Goal: Task Accomplishment & Management: Manage account settings

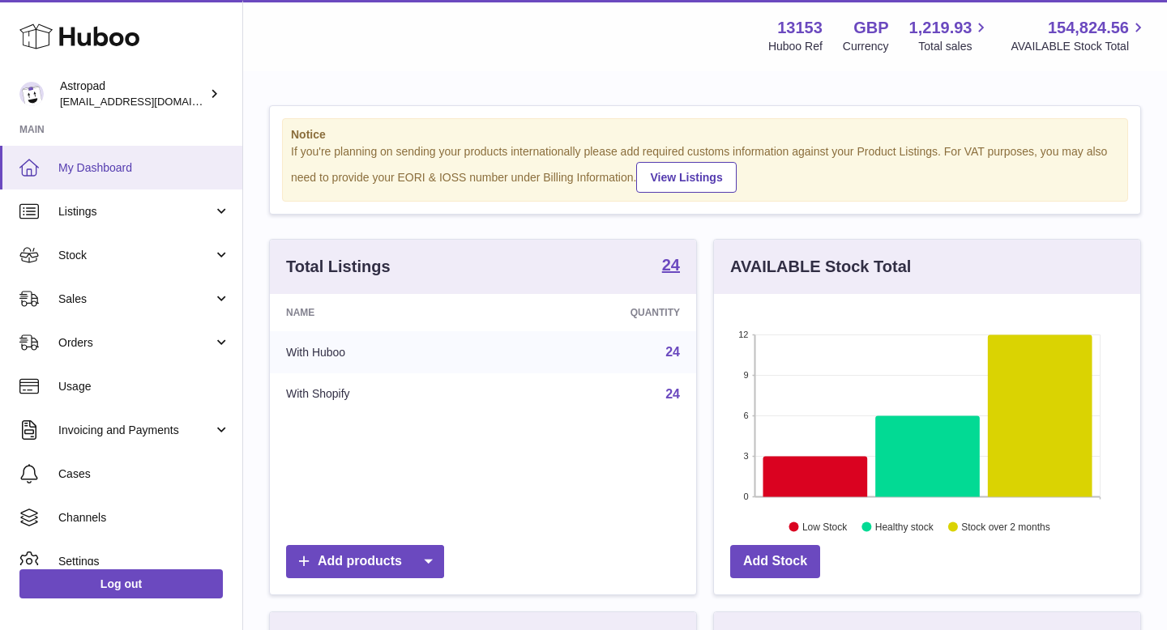
scroll to position [253, 426]
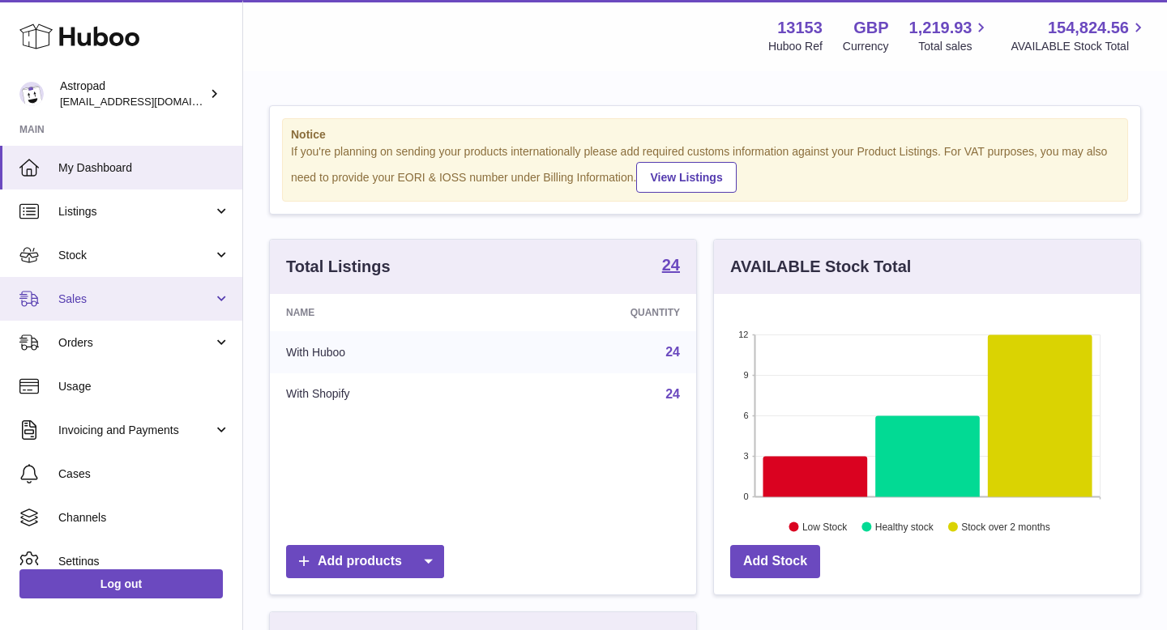
click at [153, 289] on link "Sales" at bounding box center [121, 299] width 242 height 44
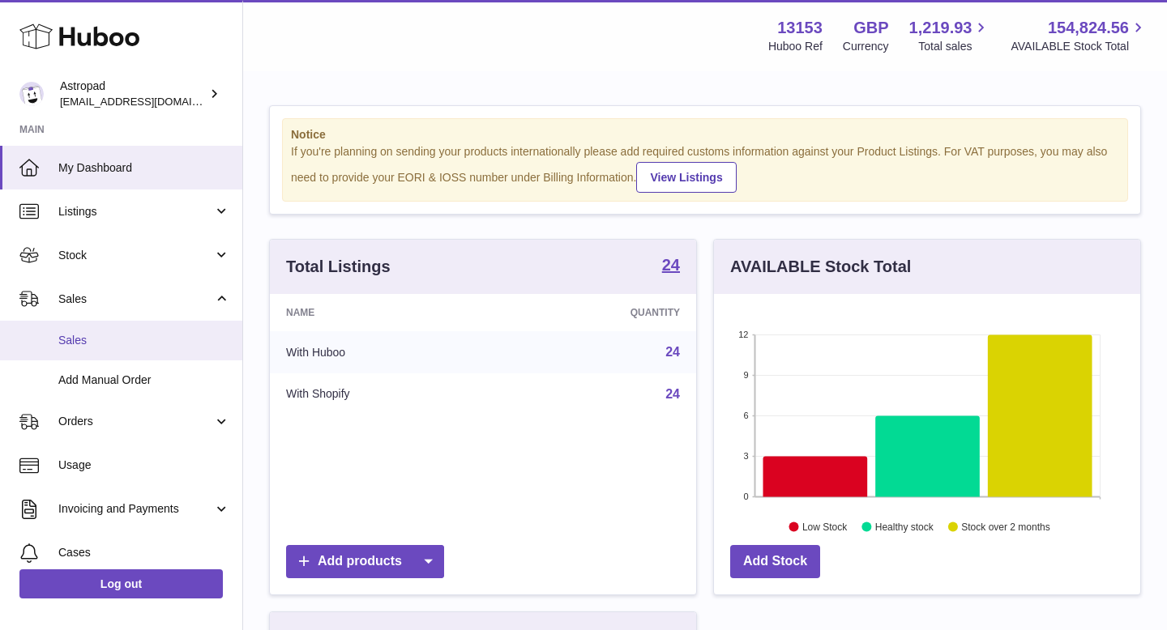
click at [127, 344] on span "Sales" at bounding box center [144, 340] width 172 height 15
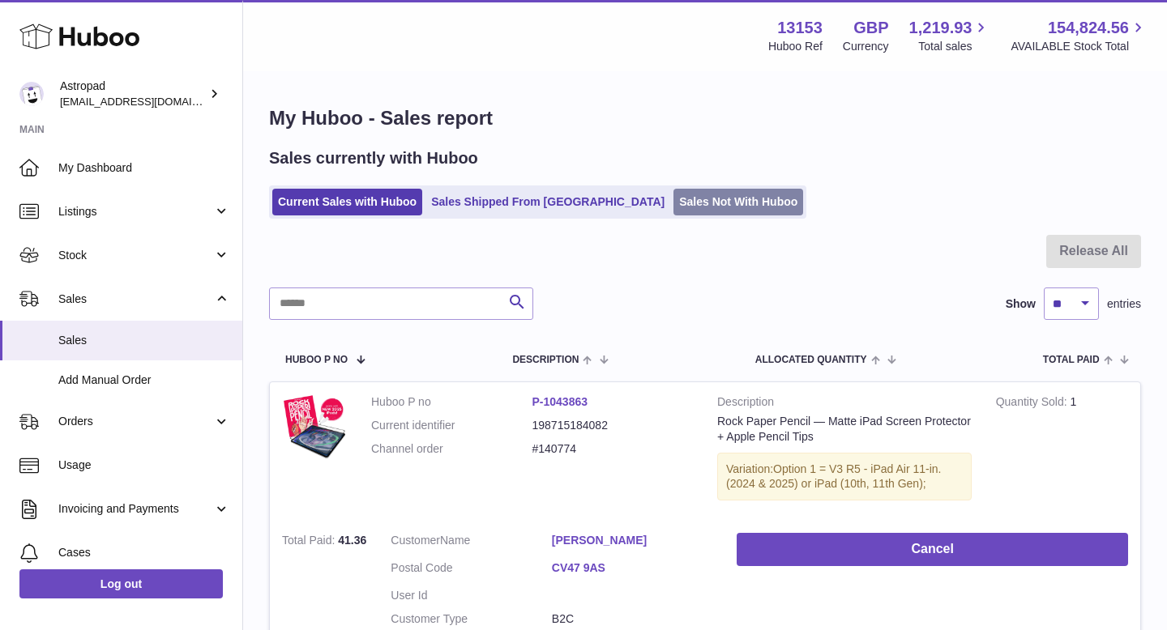
click at [673, 202] on link "Sales Not With Huboo" at bounding box center [738, 202] width 130 height 27
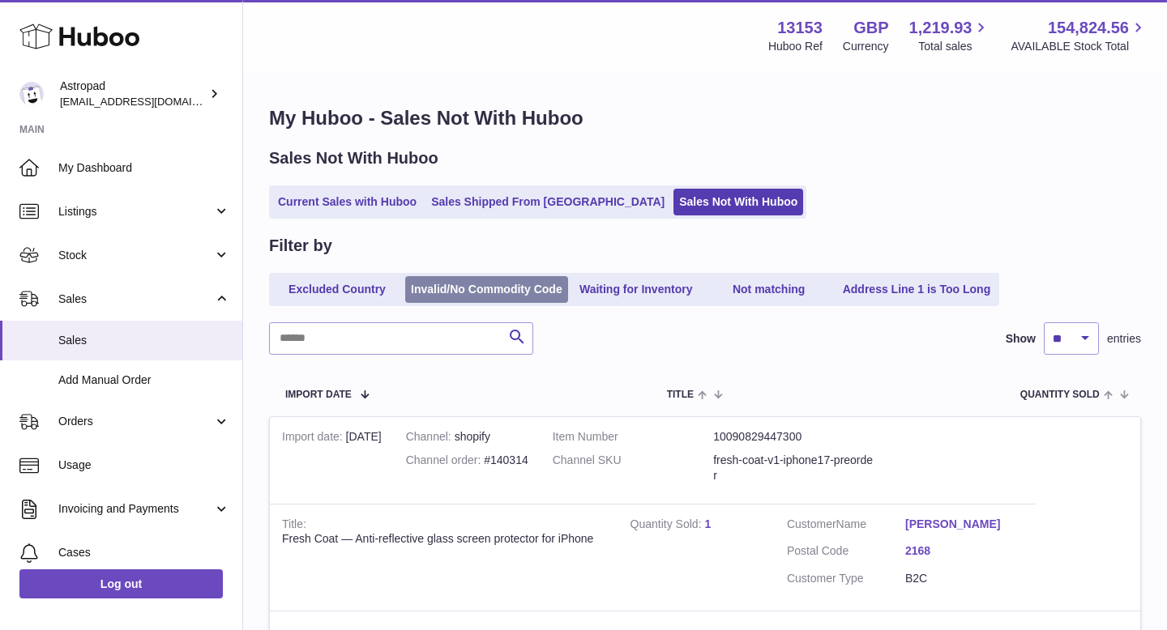
click at [414, 301] on link "Invalid/No Commodity Code" at bounding box center [486, 289] width 163 height 27
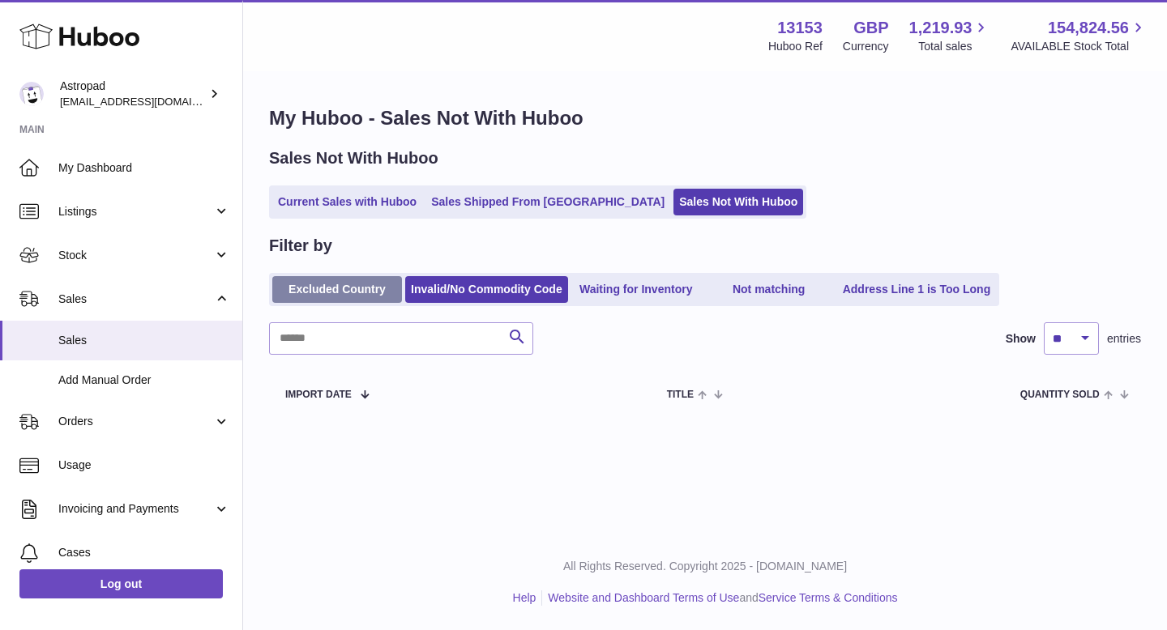
click at [365, 290] on link "Excluded Country" at bounding box center [337, 289] width 130 height 27
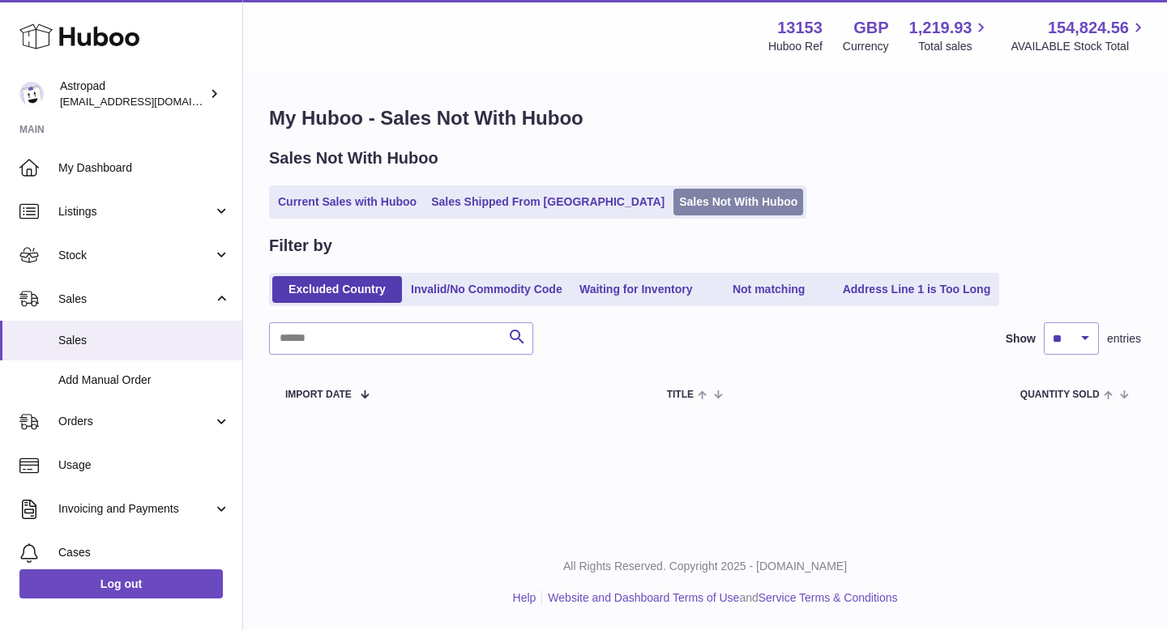
click at [673, 195] on link "Sales Not With Huboo" at bounding box center [738, 202] width 130 height 27
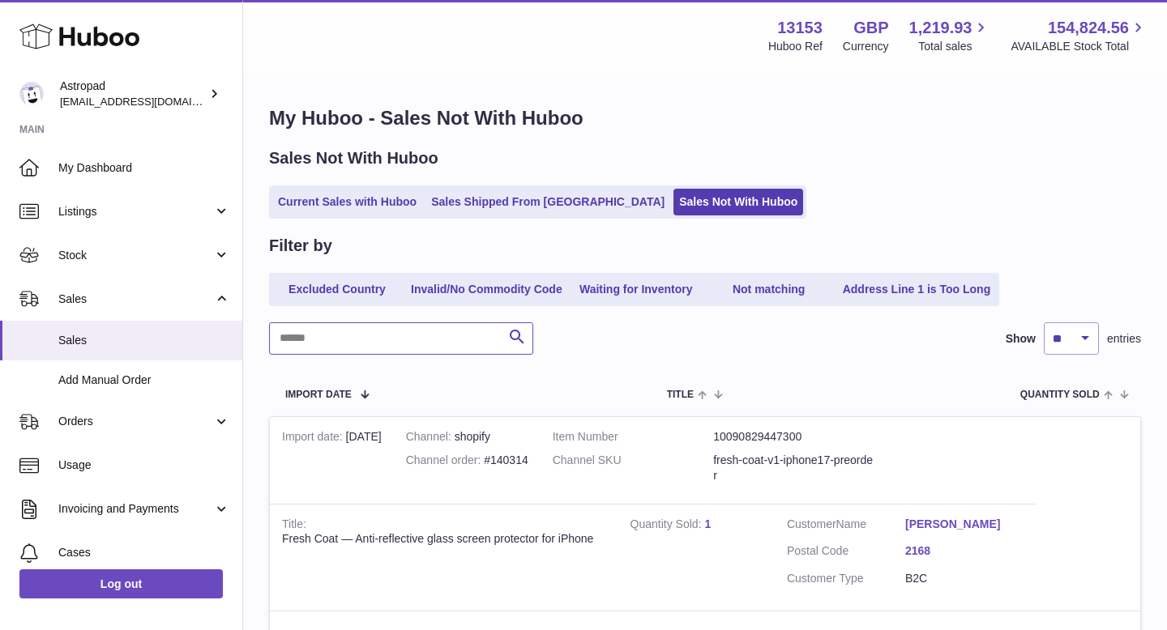
click at [390, 336] on input "text" at bounding box center [401, 339] width 264 height 32
paste input "*******"
type input "*******"
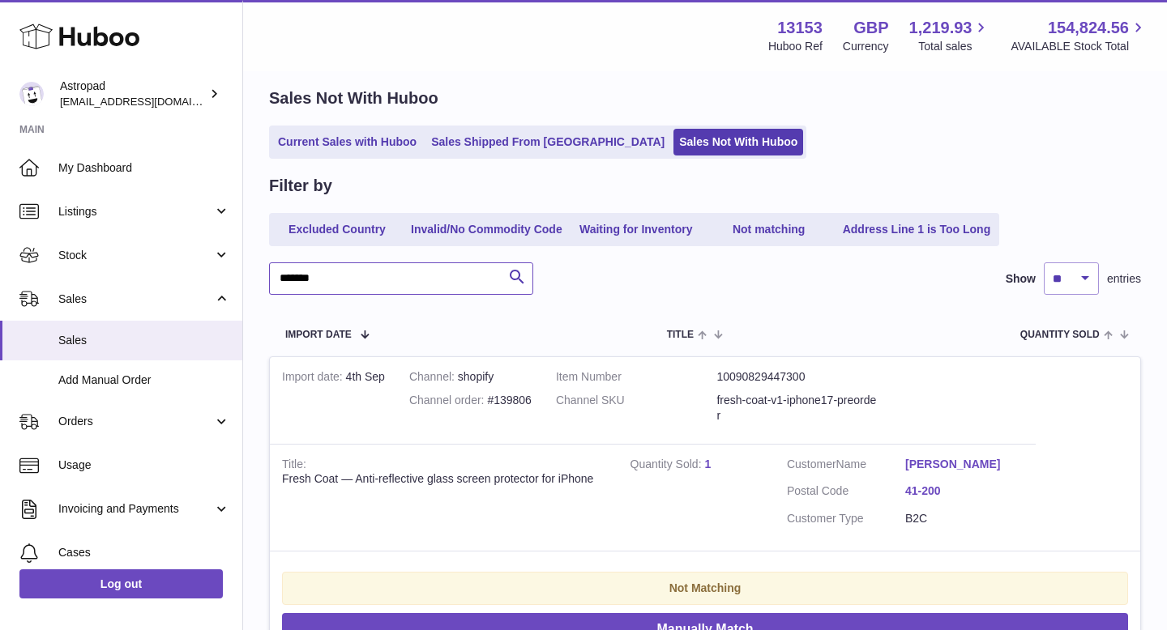
scroll to position [146, 0]
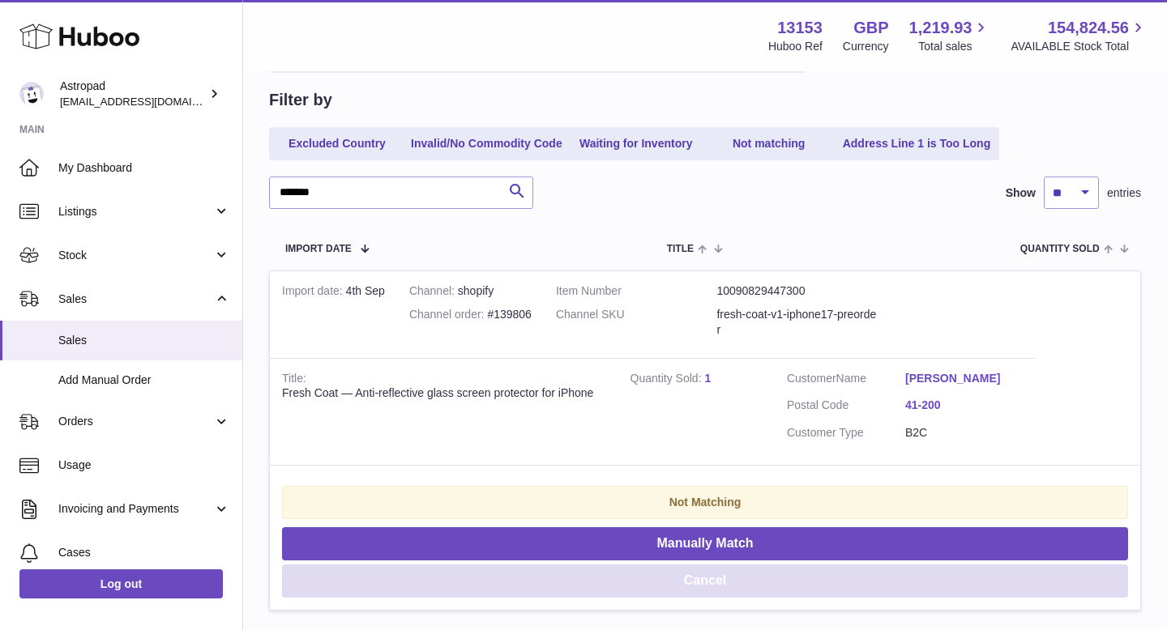
click at [690, 572] on button "Cancel" at bounding box center [705, 581] width 846 height 33
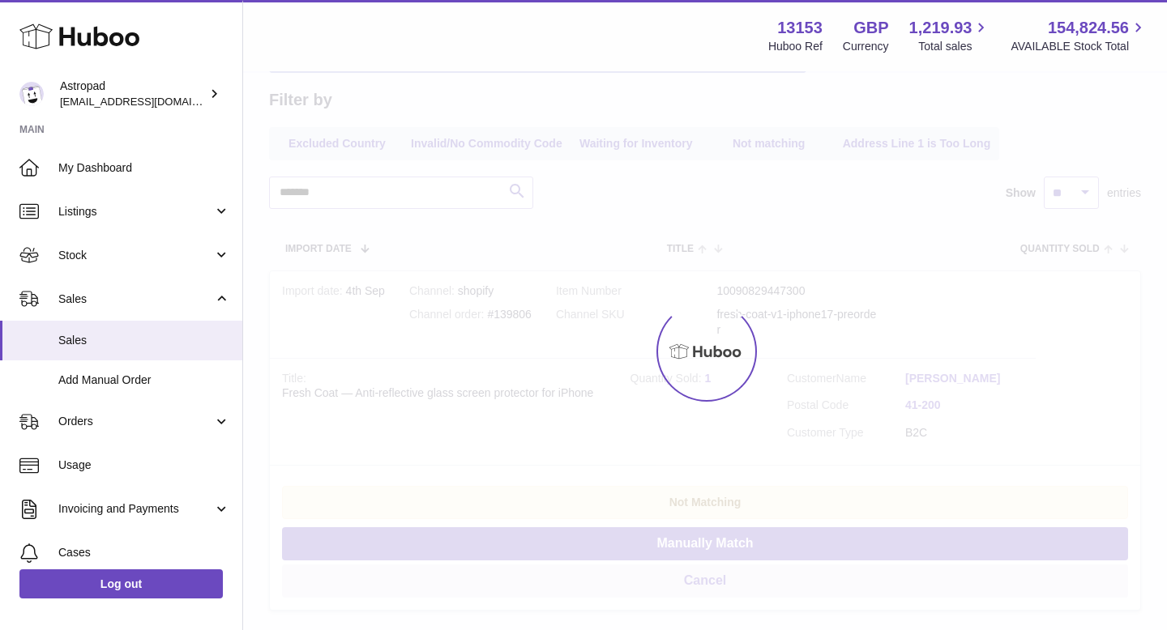
scroll to position [0, 0]
